Goal: Task Accomplishment & Management: Complete application form

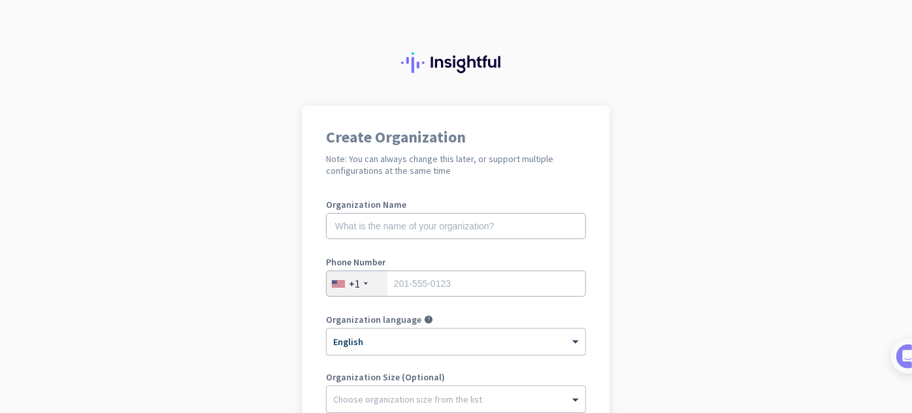
scroll to position [259, 0]
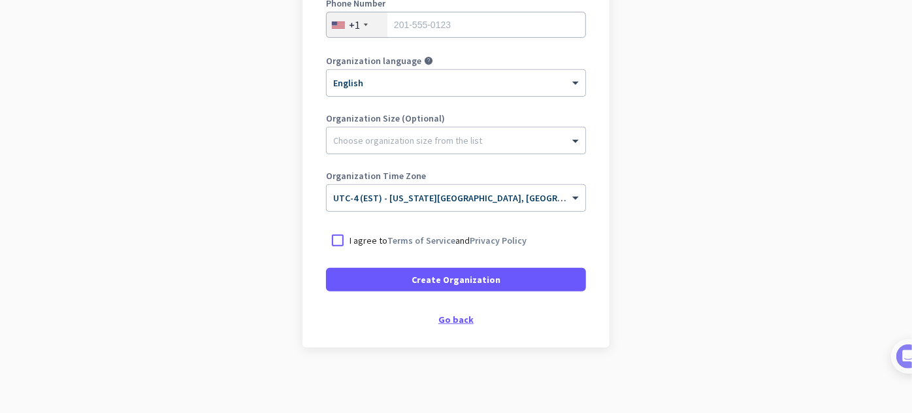
click at [462, 319] on div "Go back" at bounding box center [456, 319] width 260 height 9
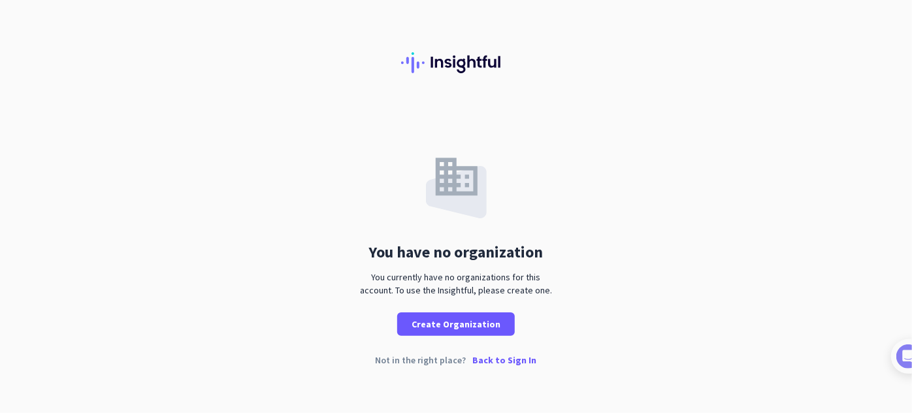
click at [498, 362] on p "Back to Sign In" at bounding box center [505, 359] width 64 height 9
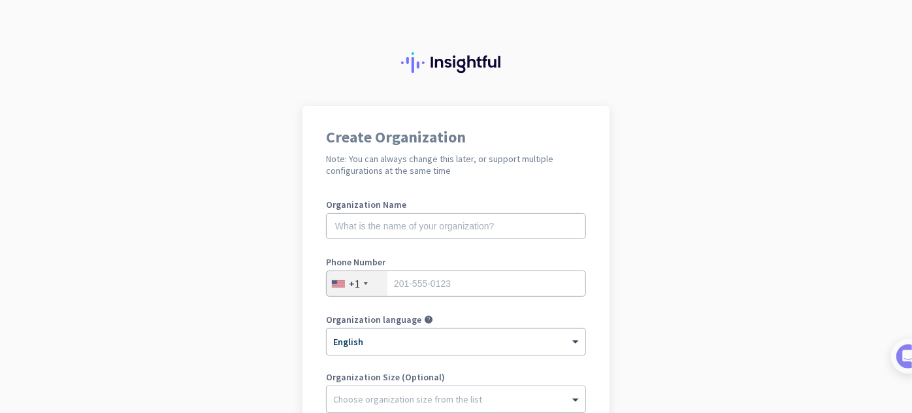
scroll to position [219, 0]
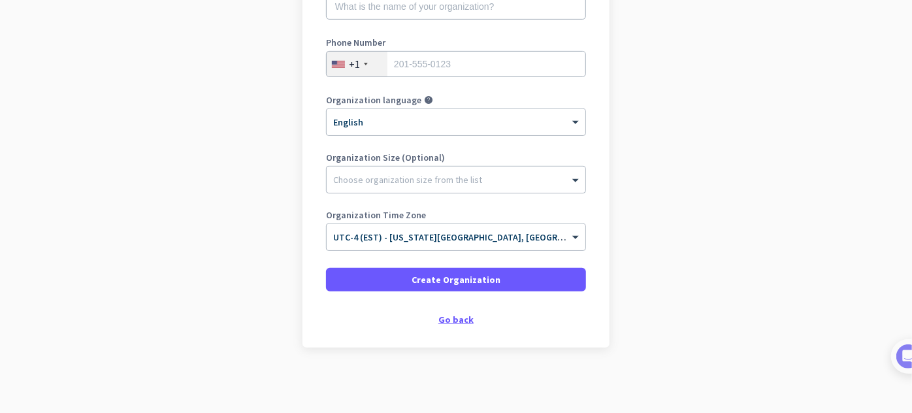
click at [458, 319] on div "Go back" at bounding box center [456, 319] width 260 height 9
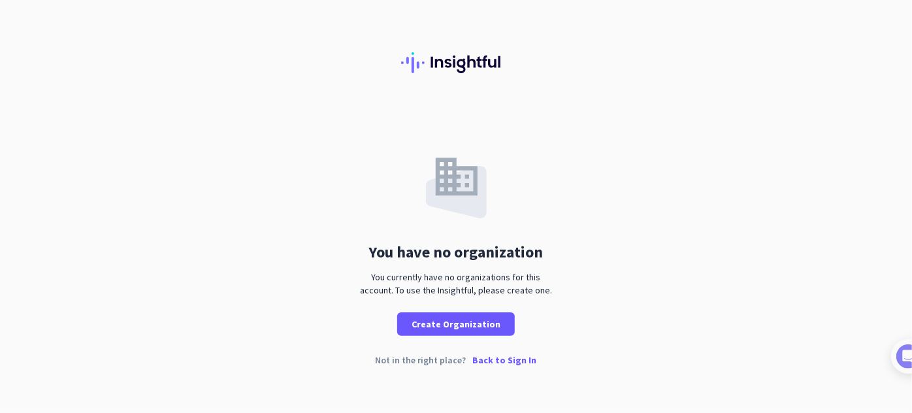
click at [484, 359] on p "Back to Sign In" at bounding box center [505, 359] width 64 height 9
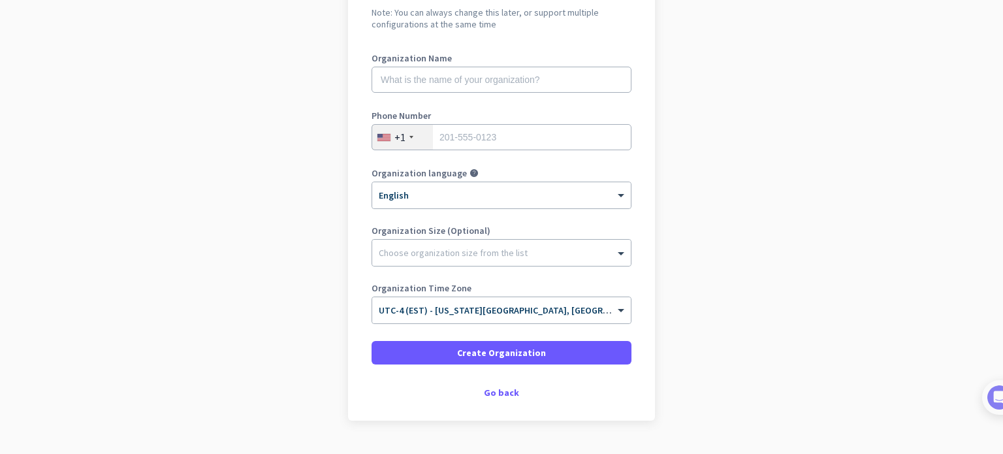
scroll to position [178, 0]
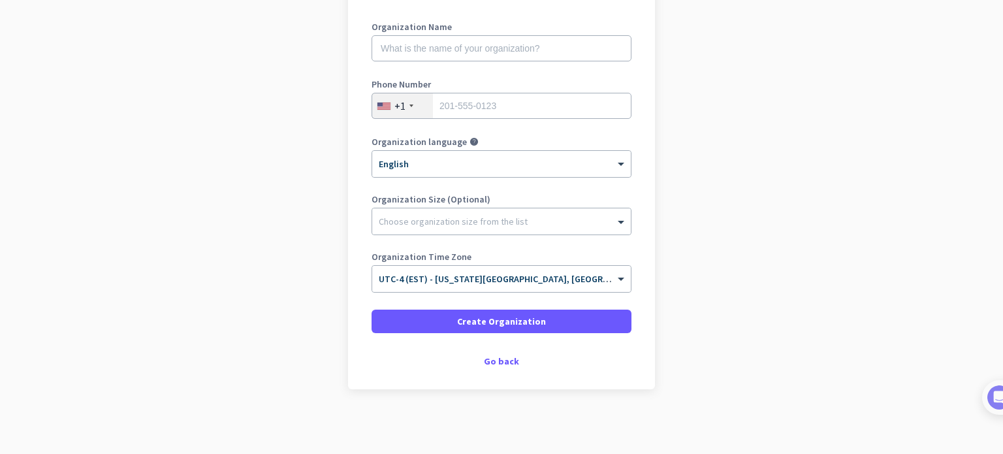
click at [504, 351] on div "Create Organization Note: You can always change this later, or support multiple…" at bounding box center [501, 158] width 307 height 461
click at [496, 363] on div "Go back" at bounding box center [502, 361] width 260 height 9
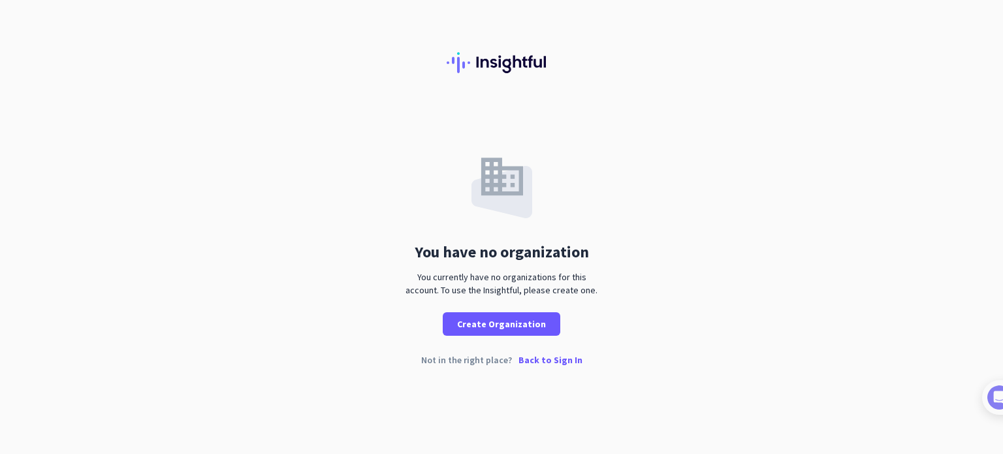
click at [548, 357] on p "Back to Sign In" at bounding box center [551, 359] width 64 height 9
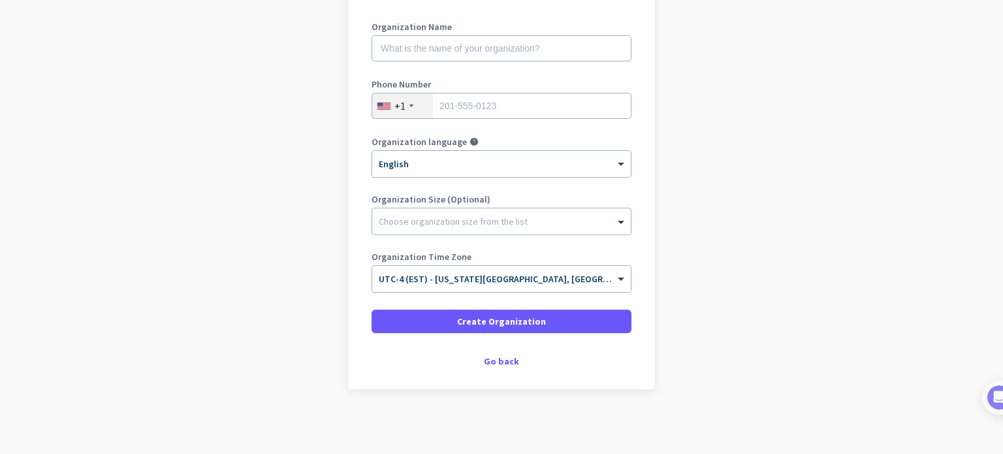
scroll to position [47, 0]
